Goal: Task Accomplishment & Management: Complete application form

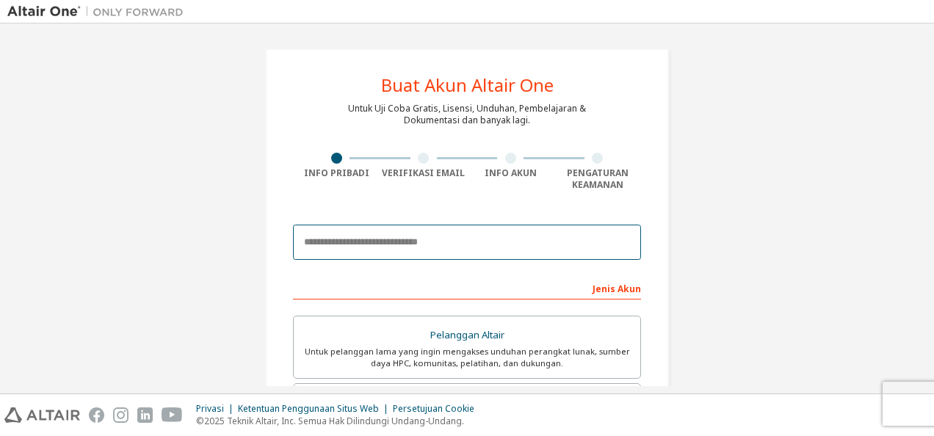
click at [432, 242] on input "email" at bounding box center [467, 242] width 348 height 35
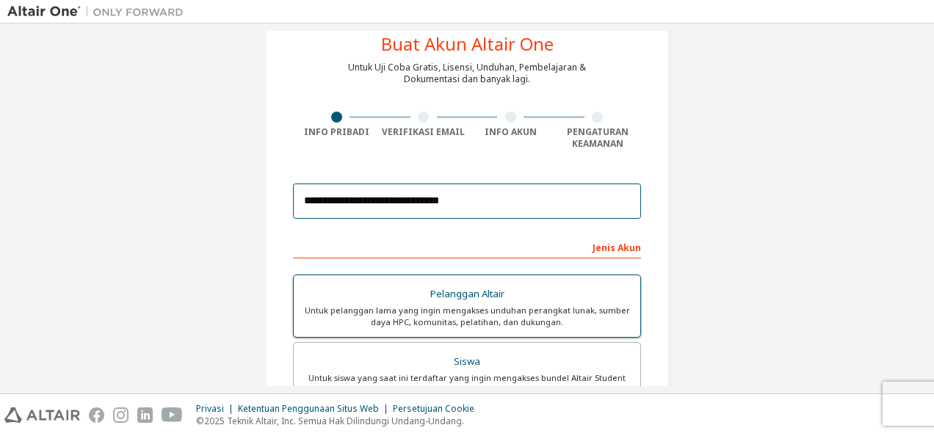
scroll to position [154, 0]
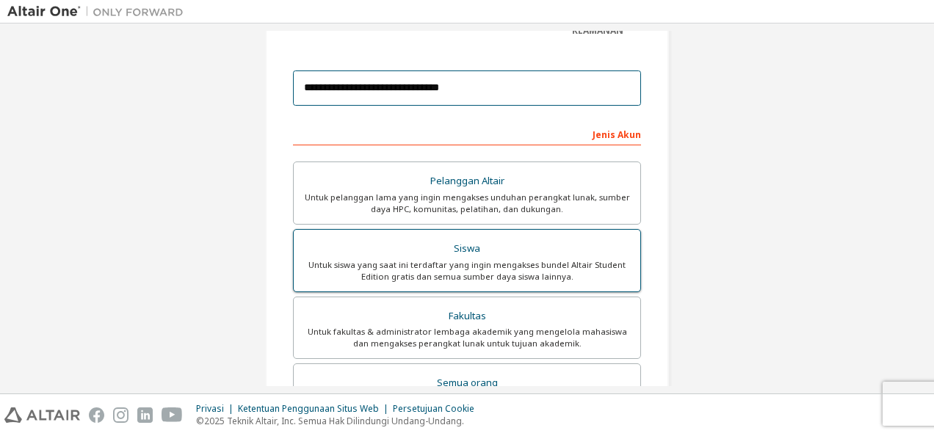
type input "**********"
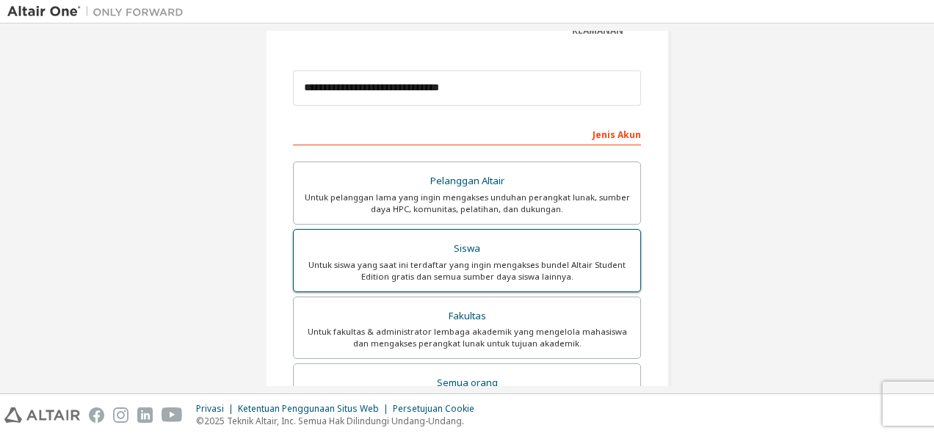
click at [469, 260] on div "Untuk siswa yang saat ini terdaftar yang ingin mengakses bundel Altair Student …" at bounding box center [467, 271] width 329 height 24
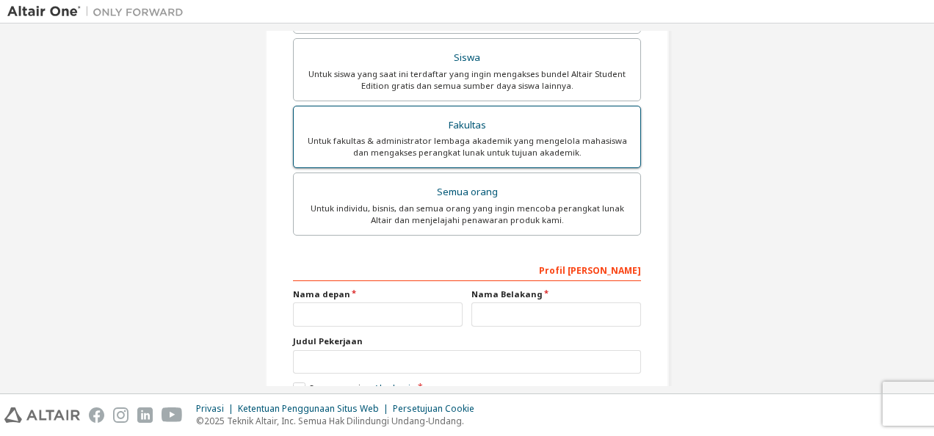
scroll to position [430, 0]
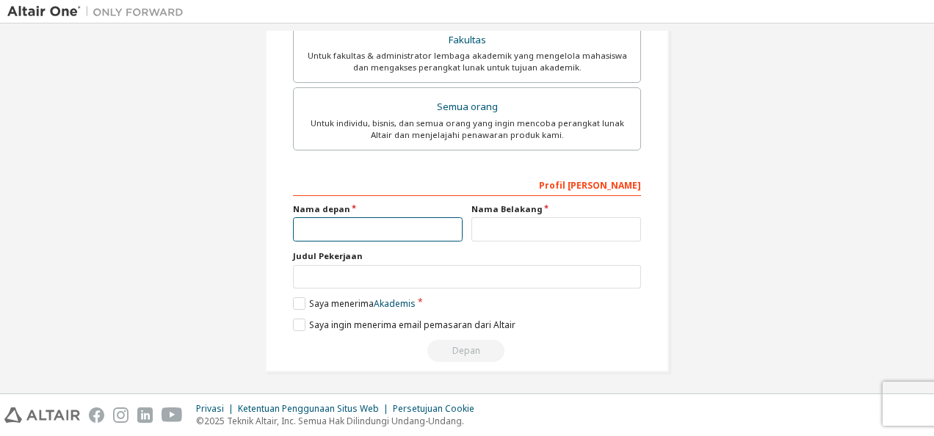
click at [298, 227] on input "text" at bounding box center [378, 229] width 170 height 24
type input "*"
type input "*****"
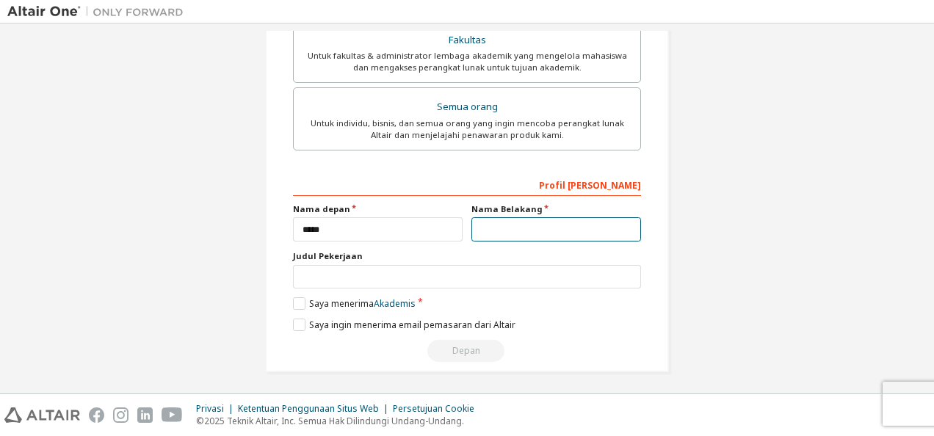
click at [475, 228] on input "text" at bounding box center [557, 229] width 170 height 24
type input "*"
type input "*****"
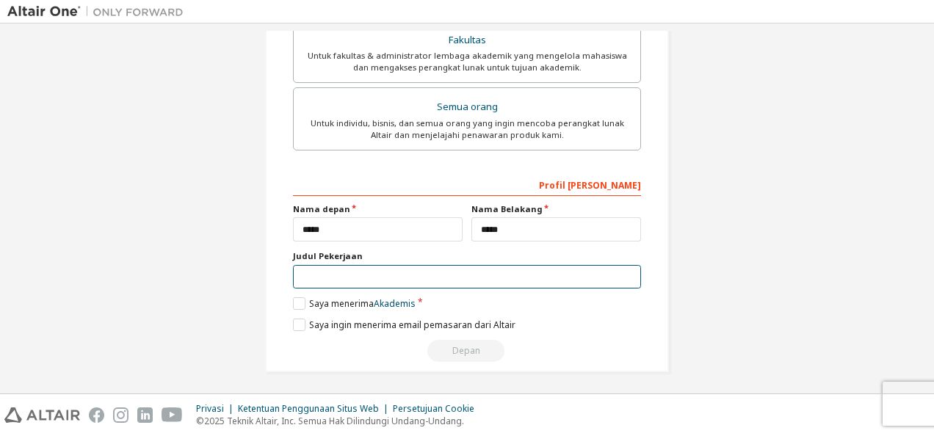
click at [357, 276] on input "text" at bounding box center [467, 277] width 348 height 24
type input "*"
type input "*******"
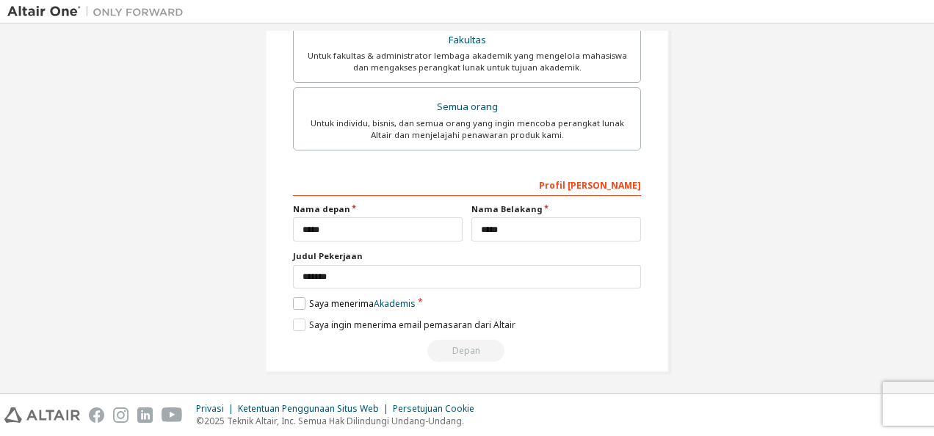
click at [298, 300] on label "Saya menerima Akademis" at bounding box center [354, 303] width 123 height 12
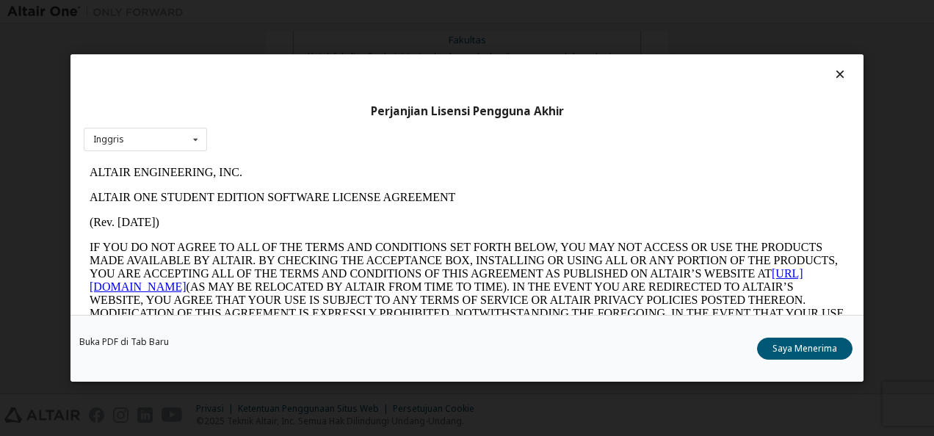
scroll to position [0, 0]
click at [782, 344] on button "Saya Menerima" at bounding box center [804, 349] width 95 height 22
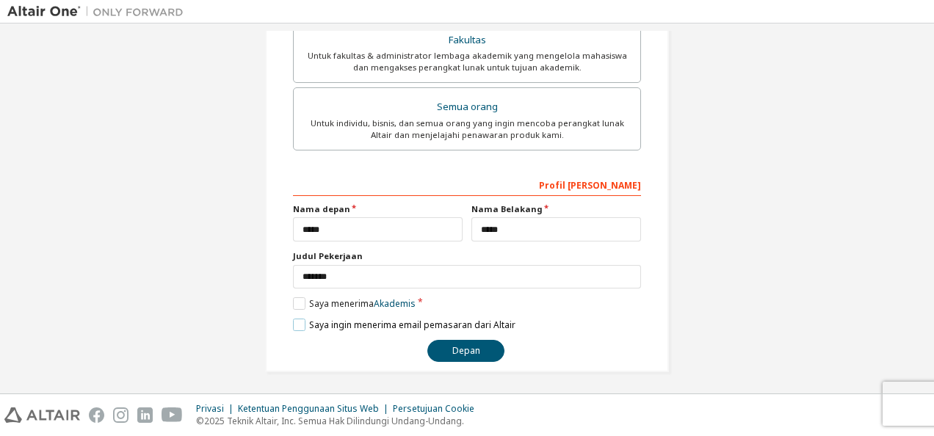
click at [295, 324] on label "Saya ingin menerima email pemasaran dari Altair" at bounding box center [404, 325] width 223 height 12
click at [448, 353] on button "Depan" at bounding box center [466, 351] width 77 height 22
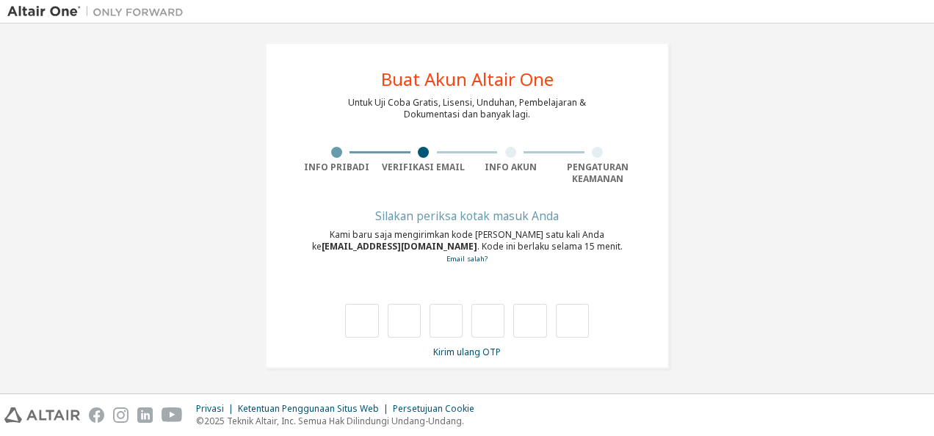
type input "*"
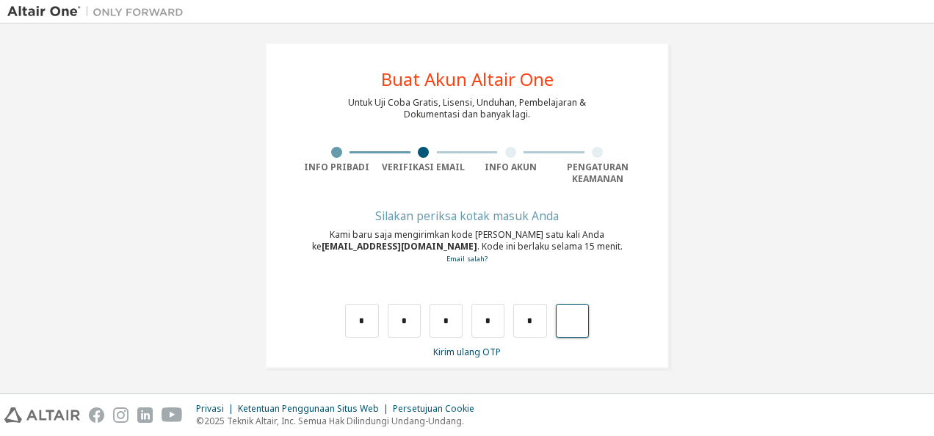
type input "*"
